Goal: Navigation & Orientation: Go to known website

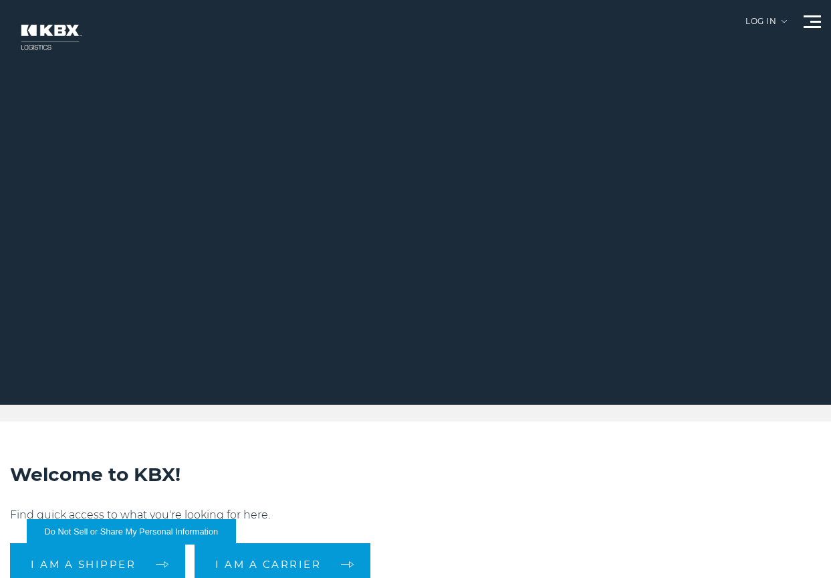
click at [752, 20] on div "Log in" at bounding box center [766, 26] width 41 height 18
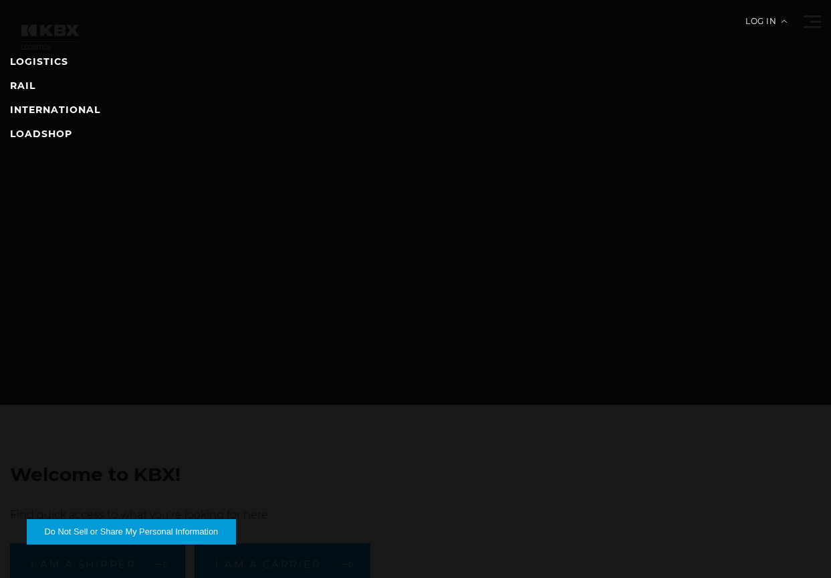
click at [37, 82] on li "RAIL" at bounding box center [415, 86] width 811 height 16
click at [15, 82] on link "RAIL" at bounding box center [22, 86] width 25 height 12
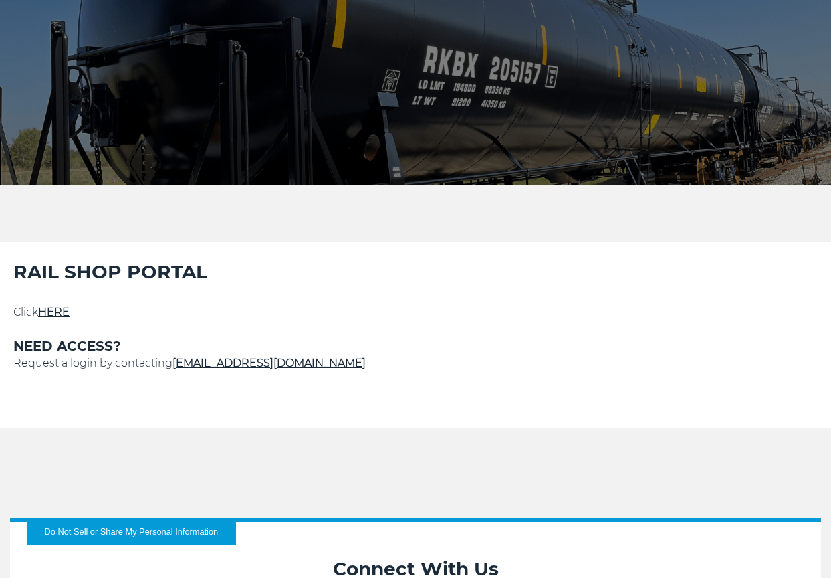
scroll to position [334, 0]
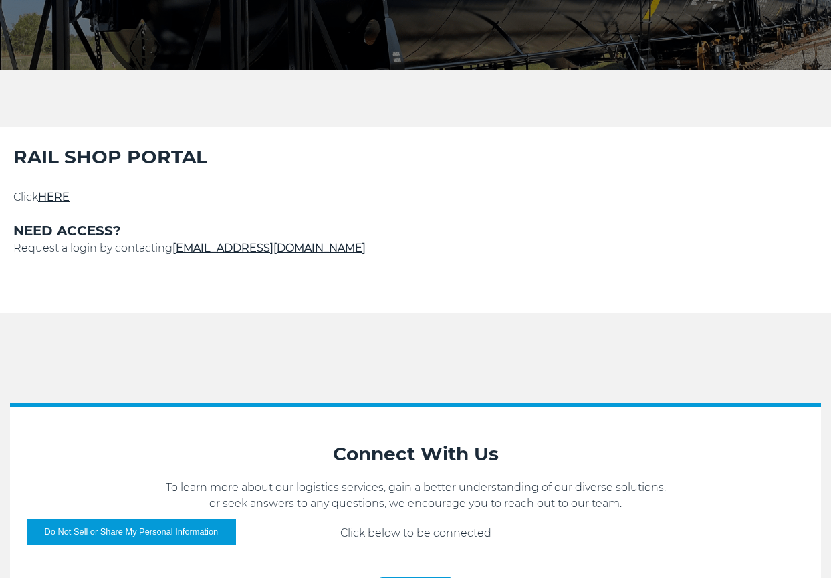
click at [67, 208] on p at bounding box center [415, 213] width 804 height 16
click at [68, 197] on link "HERE" at bounding box center [53, 197] width 31 height 13
